Goal: Task Accomplishment & Management: Use online tool/utility

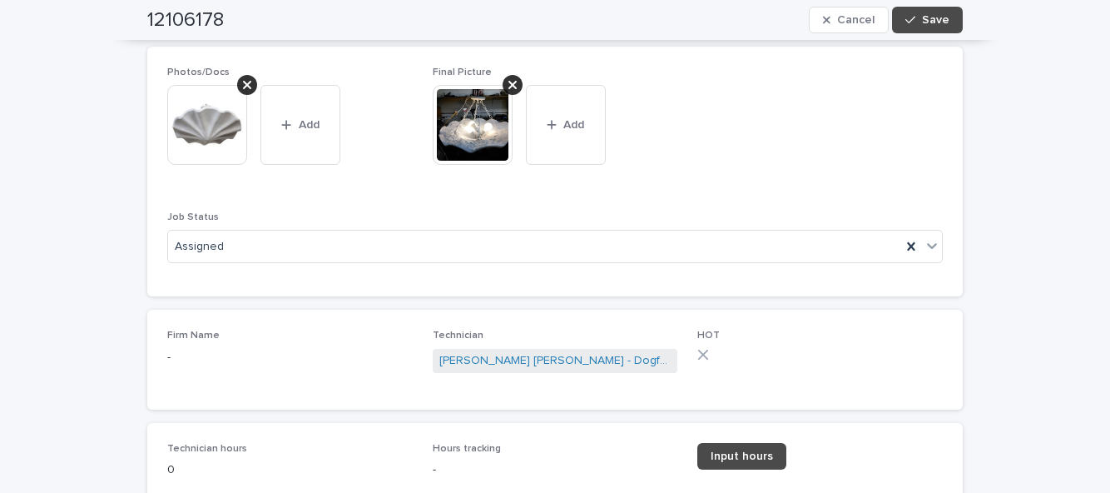
scroll to position [804, 0]
click at [919, 246] on div at bounding box center [911, 245] width 20 height 30
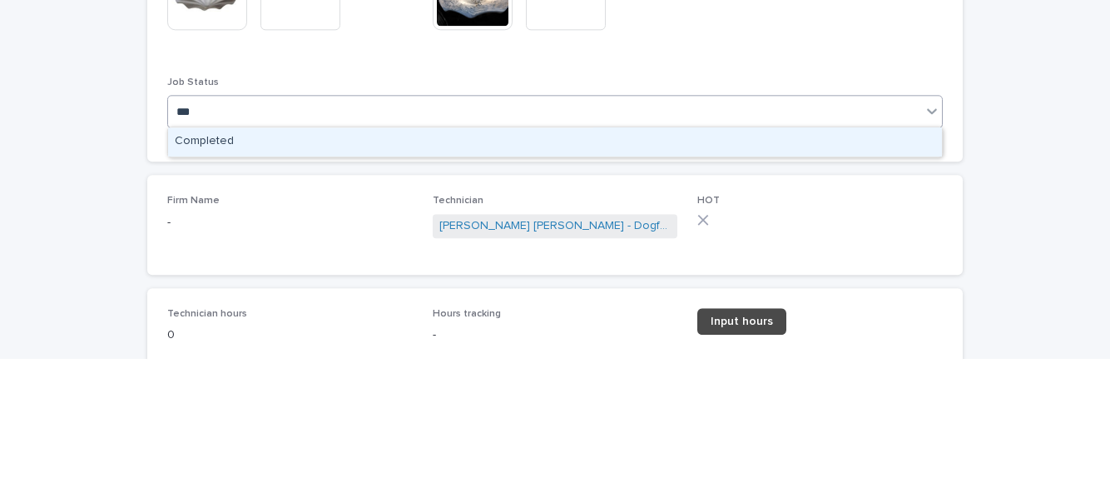
click at [647, 278] on div "Completed" at bounding box center [555, 275] width 774 height 29
type input "***"
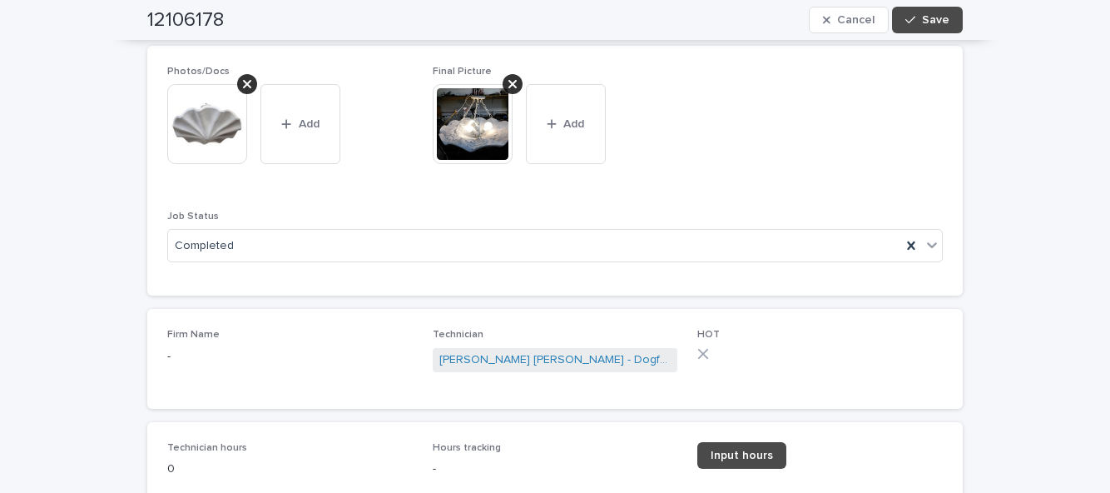
click at [760, 452] on span "Input hours" at bounding box center [741, 455] width 62 height 12
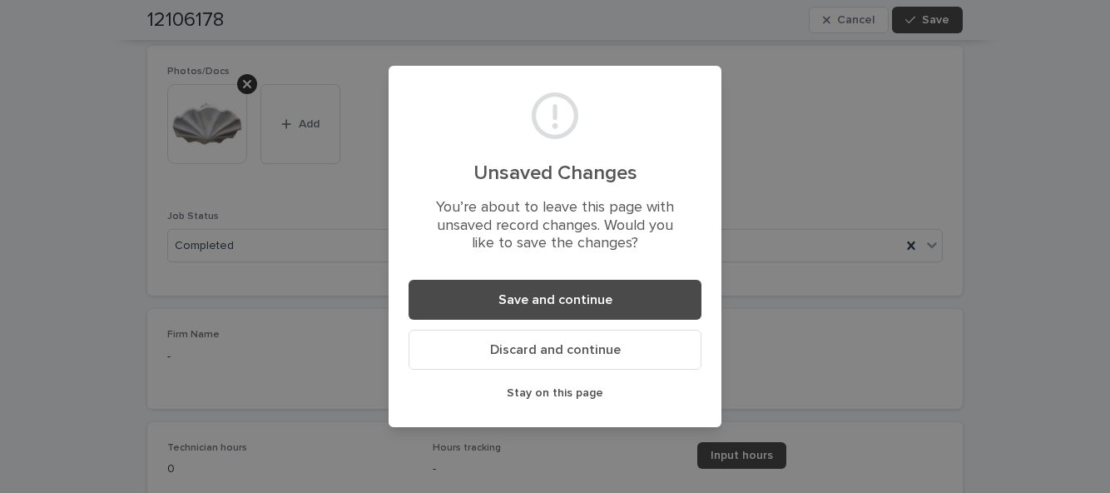
click at [607, 297] on span "Save and continue" at bounding box center [555, 299] width 114 height 13
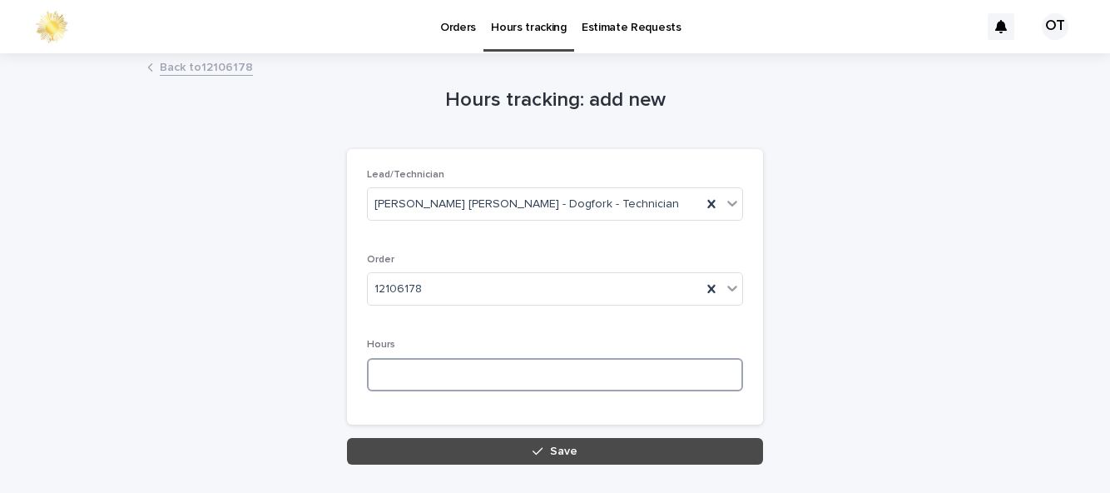
click at [428, 371] on input at bounding box center [555, 374] width 376 height 33
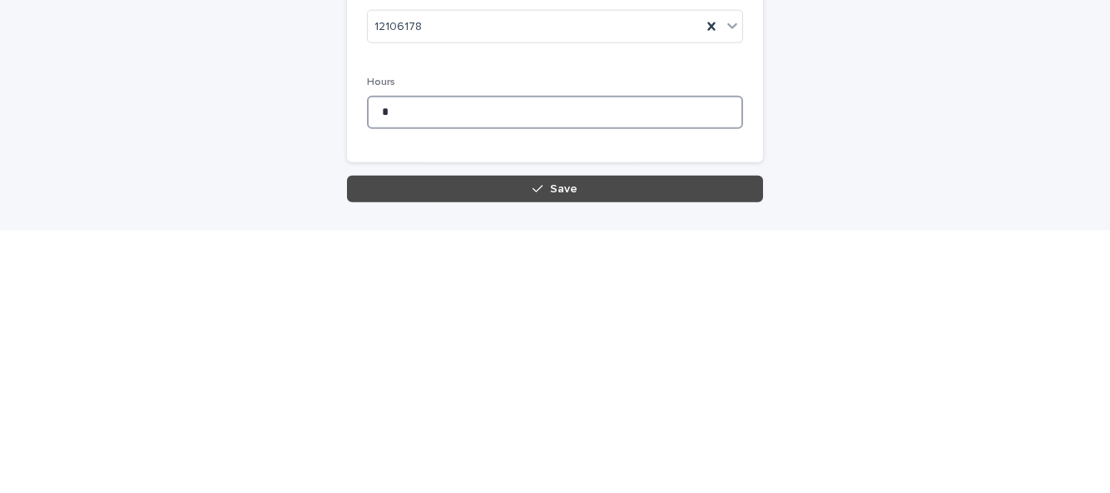
type input "*"
click at [483, 459] on button "Save" at bounding box center [555, 451] width 416 height 27
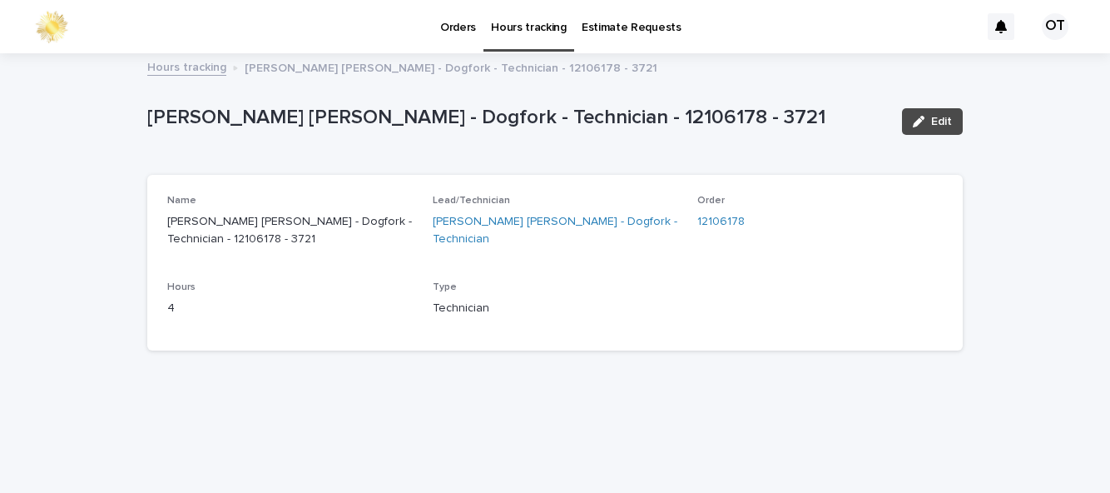
click at [466, 43] on link "Orders" at bounding box center [458, 26] width 51 height 52
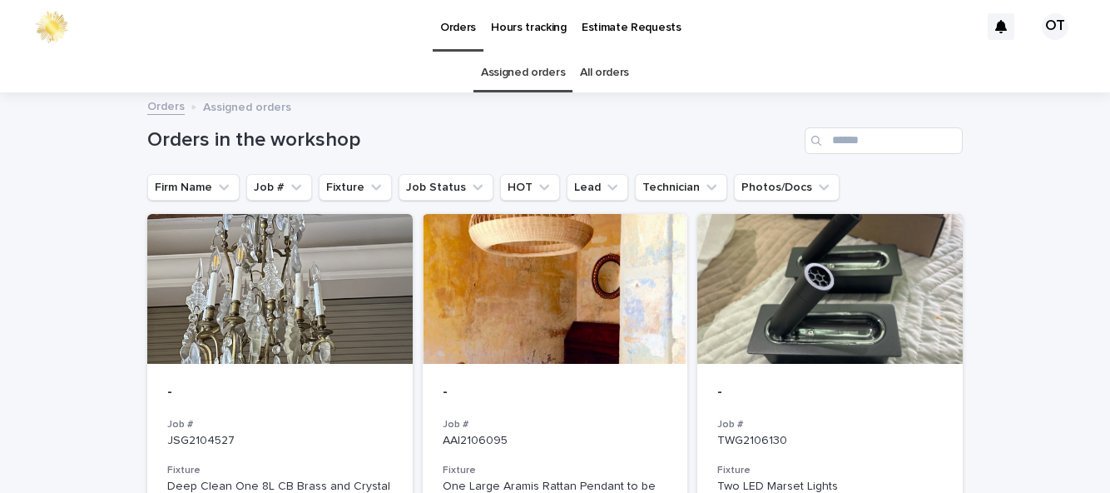
click at [544, 77] on link "Assigned orders" at bounding box center [523, 72] width 84 height 39
